Goal: Complete application form

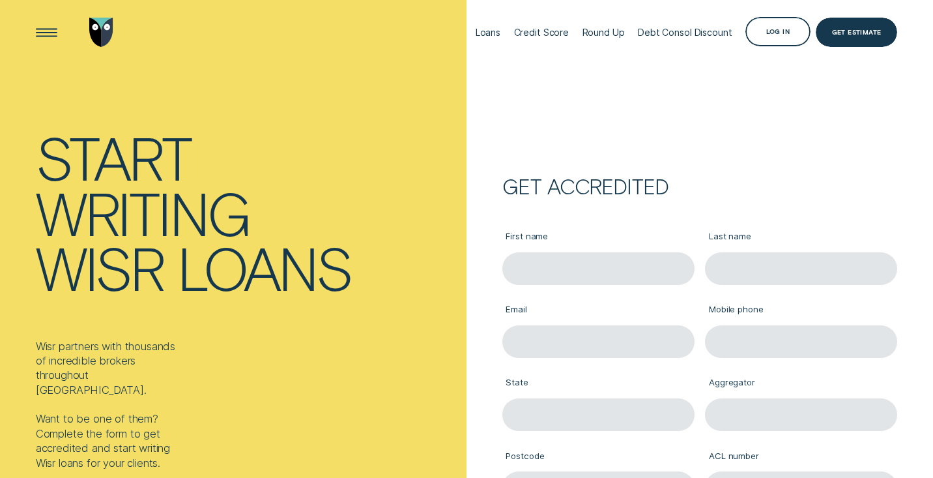
type input "[PERSON_NAME]"
type input "[PERSON_NAME][EMAIL_ADDRESS][PERSON_NAME][DOMAIN_NAME]"
type input "0433811553"
type input "VIC"
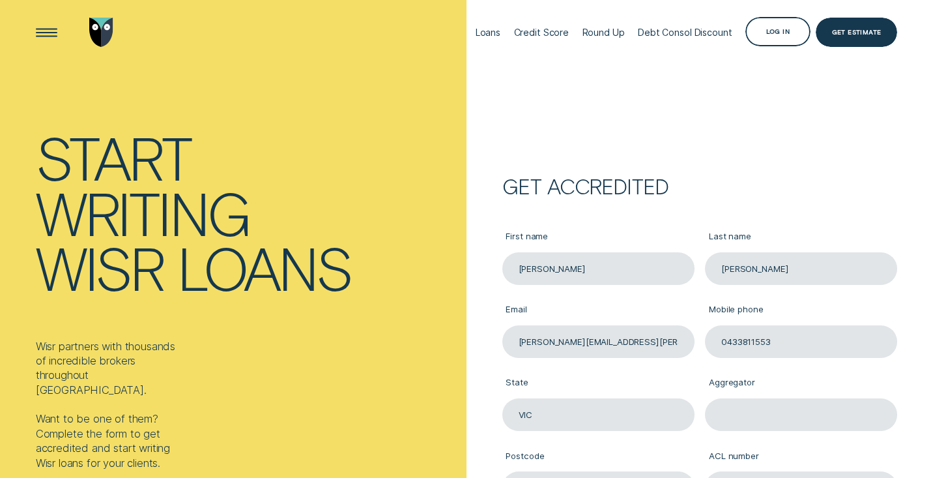
type input "AFG"
type input "3750"
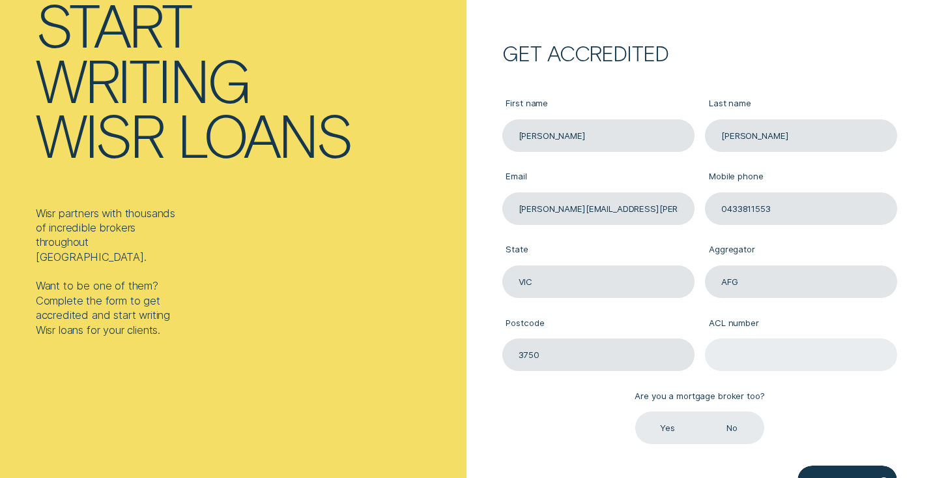
click at [732, 351] on input "ACL number" at bounding box center [801, 354] width 192 height 33
paste input "389087"
type input "389087"
click at [794, 386] on div "Are you a mortgage broker too? Are you a mortgage broker too? Yes No" at bounding box center [699, 407] width 203 height 73
click at [674, 427] on label "Yes" at bounding box center [667, 427] width 65 height 33
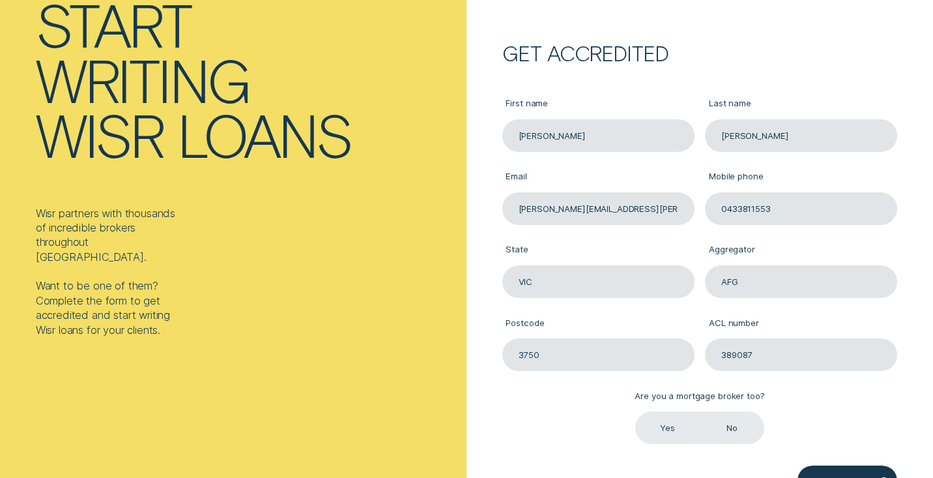
click at [635, 411] on input "Yes" at bounding box center [635, 411] width 0 height 0
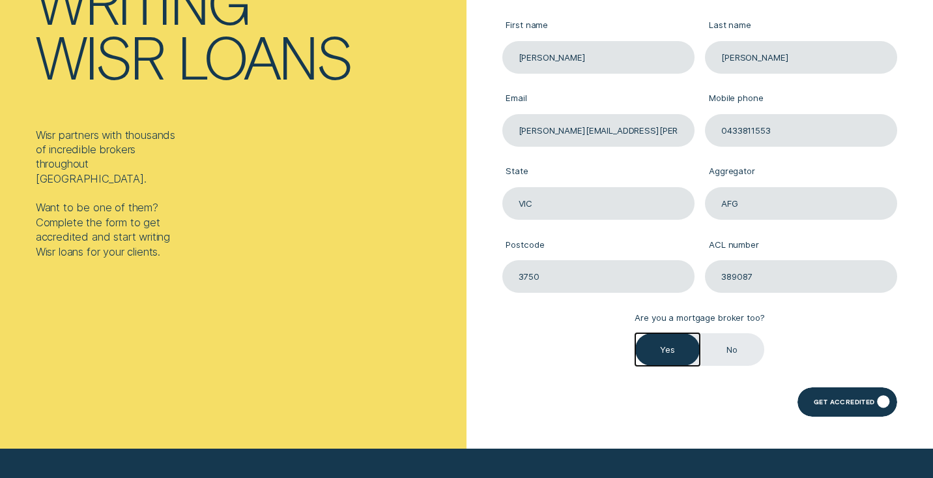
click at [839, 403] on div "Get Accredited" at bounding box center [844, 403] width 61 height 6
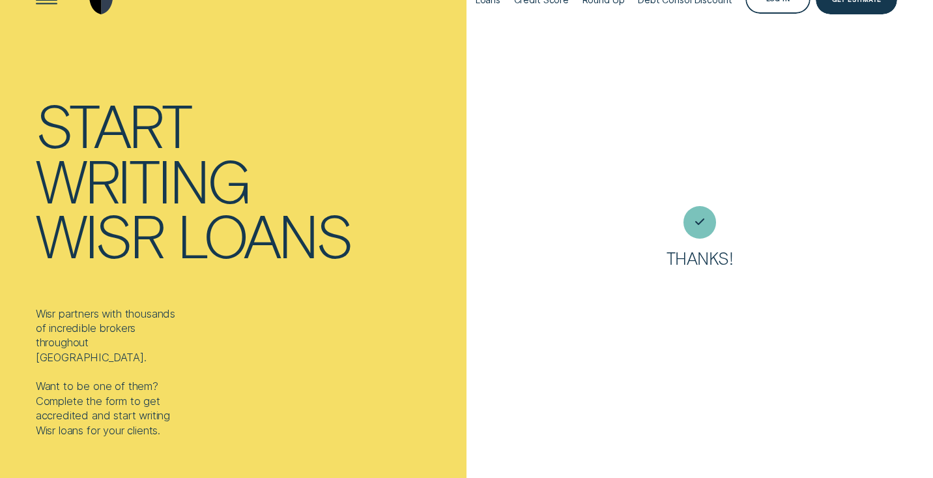
scroll to position [0, 0]
